Goal: Task Accomplishment & Management: Manage account settings

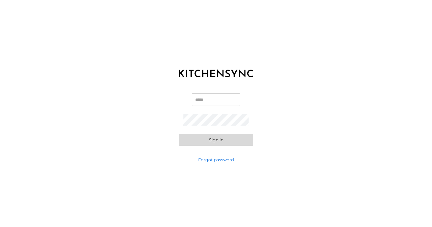
type input "**********"
click at [216, 139] on button "Sign in" at bounding box center [216, 140] width 74 height 12
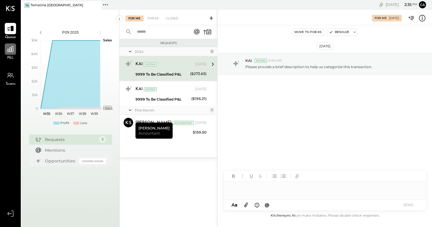
click at [15, 49] on div at bounding box center [10, 48] width 11 height 11
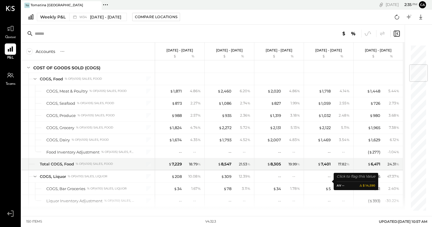
scroll to position [143, 0]
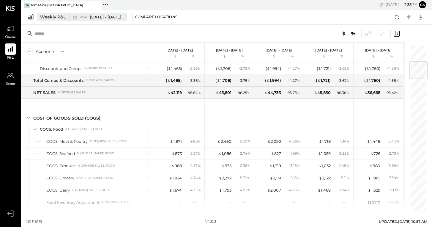
click at [114, 16] on span "[DATE] - [DATE]" at bounding box center [105, 17] width 31 height 6
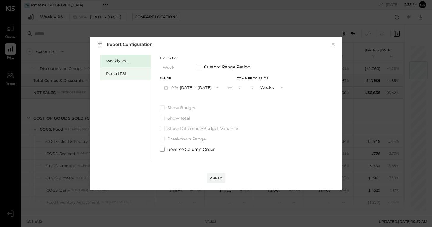
click at [127, 72] on div "Period P&L" at bounding box center [127, 74] width 42 height 6
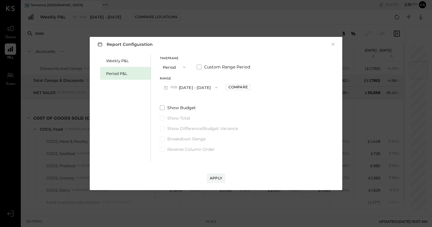
click at [217, 87] on icon "button" at bounding box center [216, 87] width 2 height 1
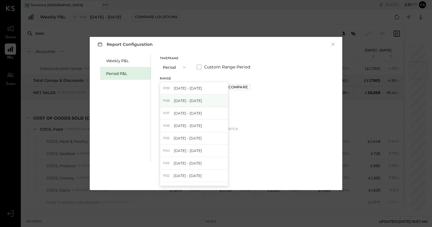
click at [210, 97] on div "P08 [DATE] - [DATE]" at bounding box center [194, 100] width 68 height 12
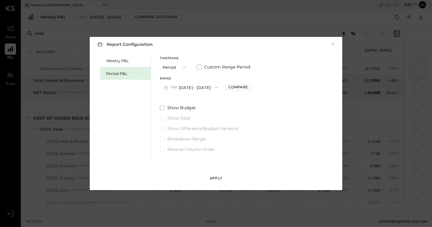
click at [218, 176] on div "Apply" at bounding box center [216, 177] width 12 height 5
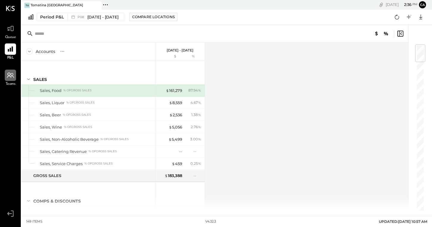
click at [11, 80] on div at bounding box center [10, 75] width 11 height 11
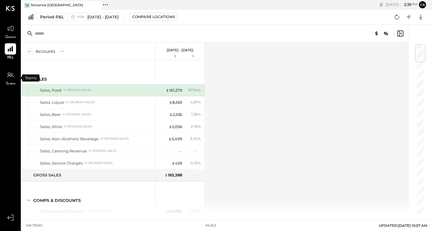
click at [239, 1] on div "[DATE] 2 : 39 pm Ca User Profile" at bounding box center [335, 5] width 193 height 10
click at [13, 27] on icon at bounding box center [10, 29] width 7 height 6
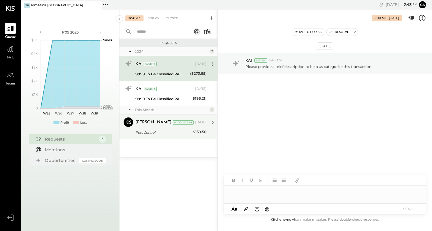
click at [171, 132] on div "Pest Control" at bounding box center [163, 133] width 56 height 6
